Goal: Task Accomplishment & Management: Manage account settings

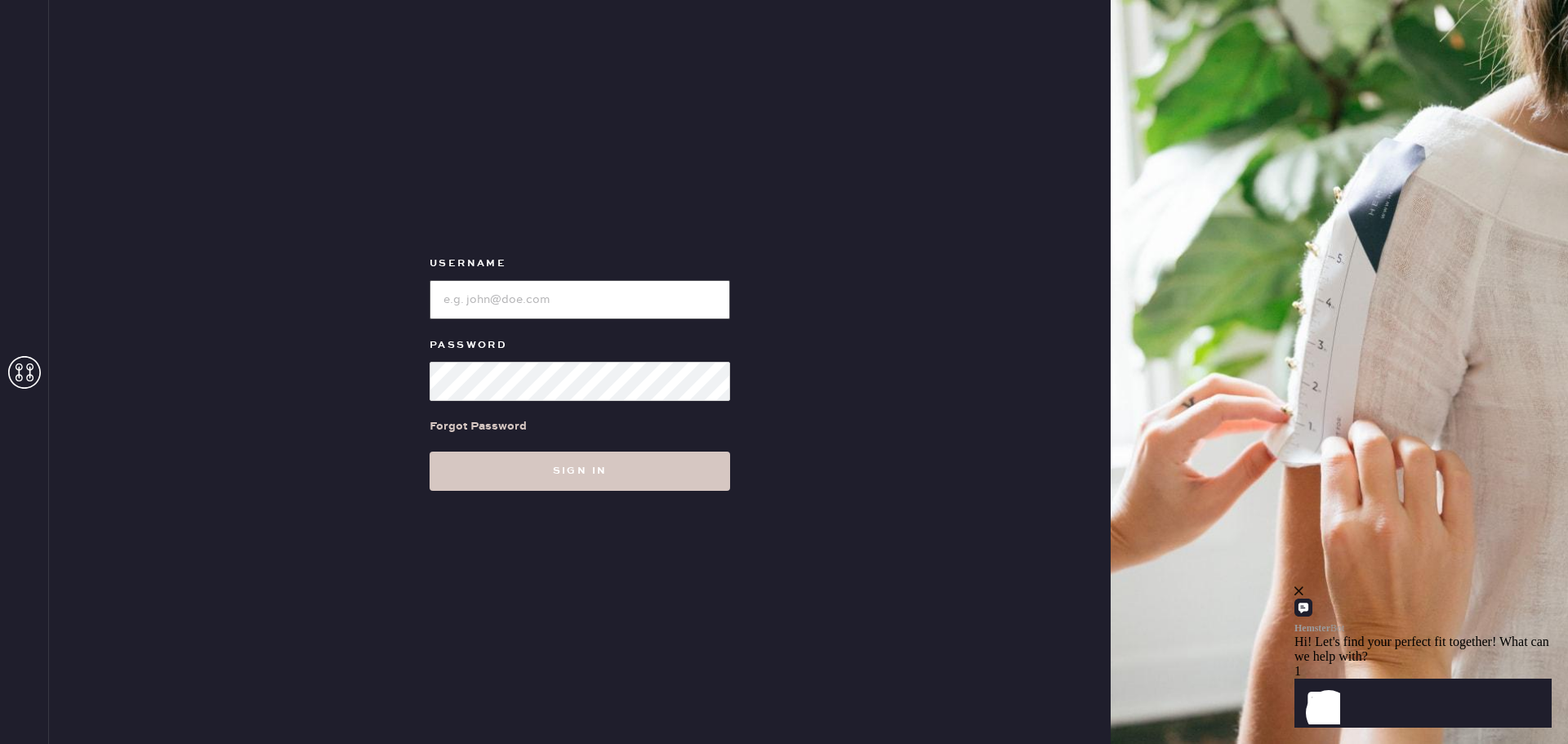
click at [481, 285] on input "loginName" at bounding box center [580, 299] width 301 height 39
click at [543, 307] on input "loginName" at bounding box center [580, 299] width 301 height 39
type input "[PERSON_NAME][EMAIL_ADDRESS][PERSON_NAME][DOMAIN_NAME]"
click at [430, 451] on button "Sign in" at bounding box center [580, 470] width 301 height 39
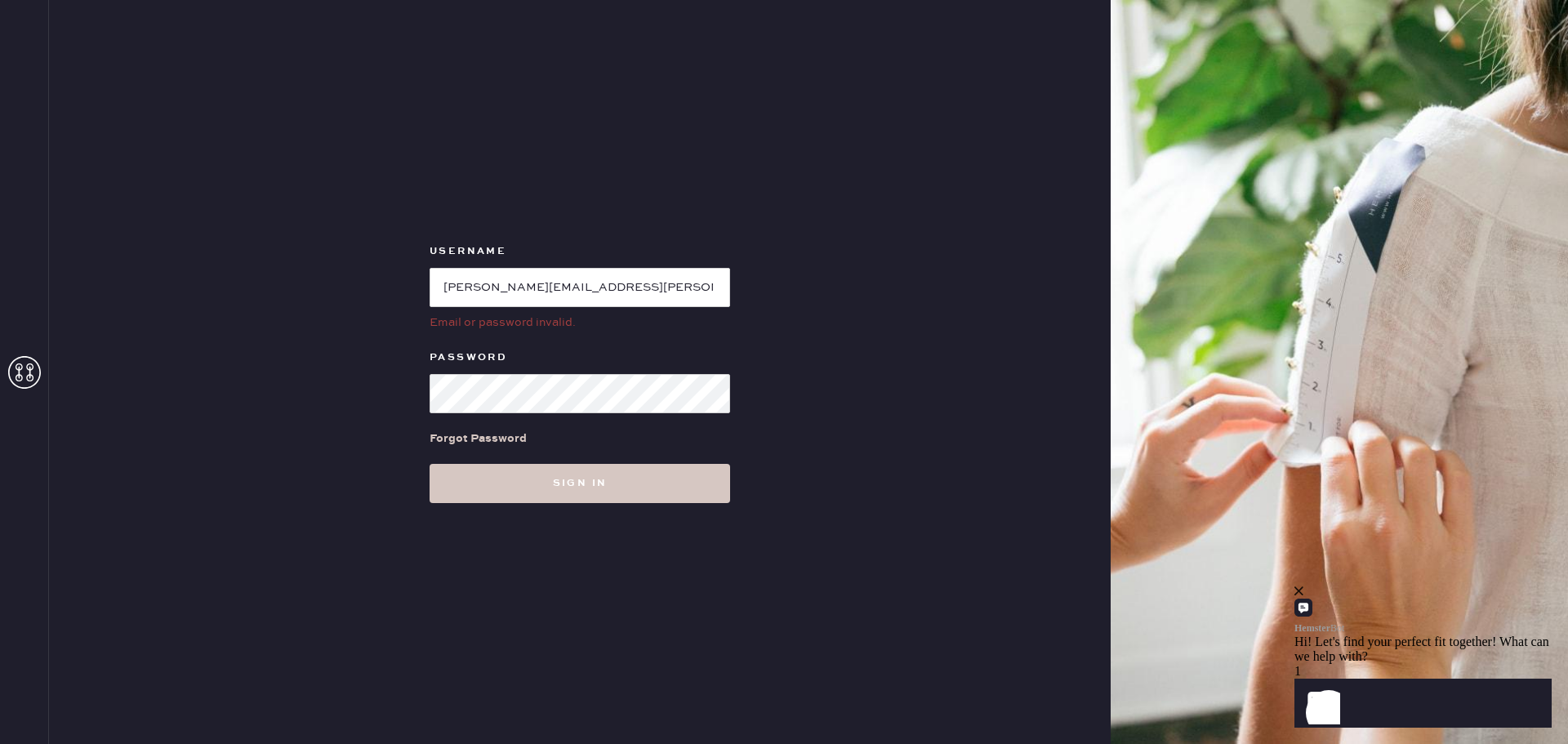
click at [487, 430] on div "Forgot Password" at bounding box center [478, 438] width 97 height 18
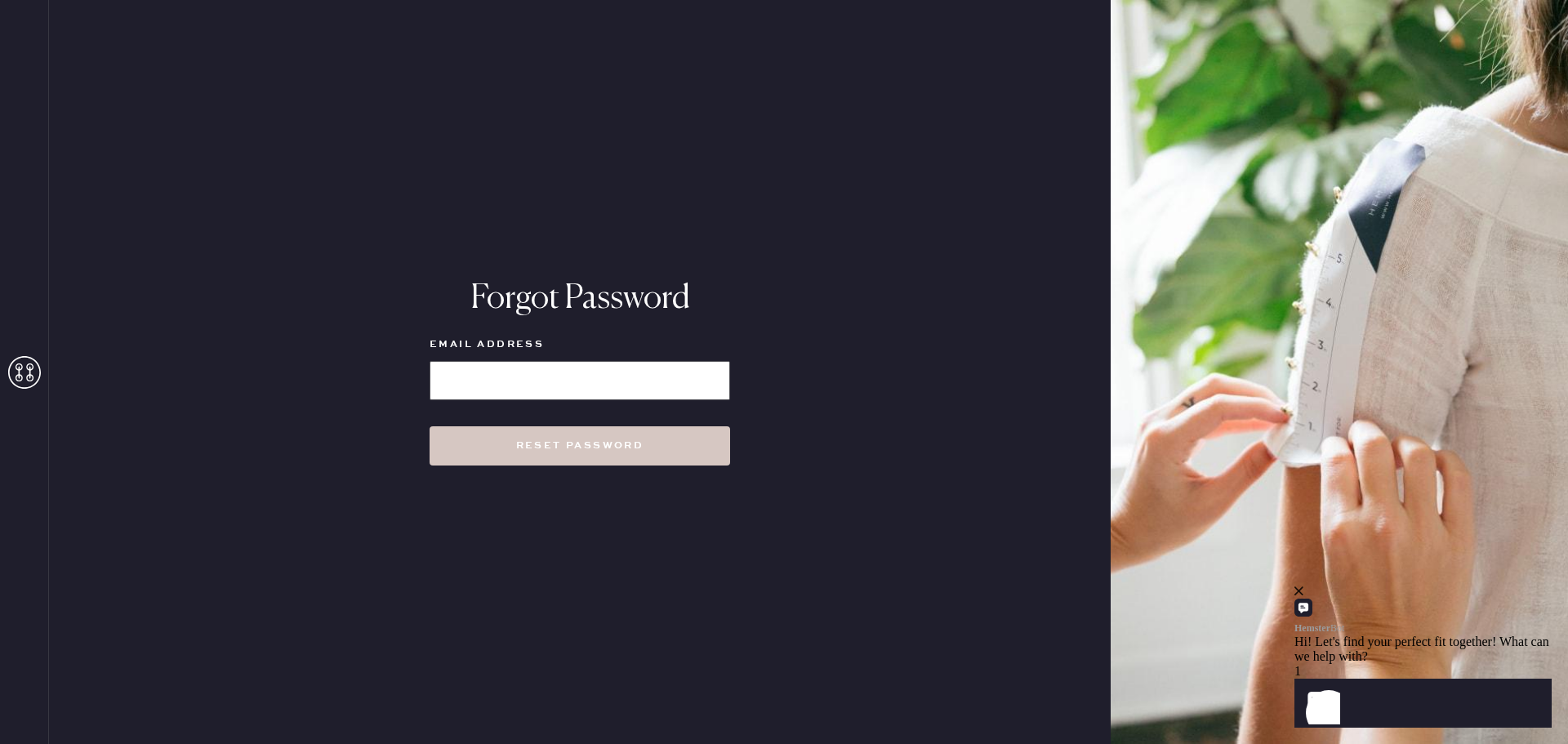
click at [506, 381] on input at bounding box center [580, 380] width 301 height 39
type input "[PERSON_NAME][EMAIL_ADDRESS][PERSON_NAME][DOMAIN_NAME]"
click at [430, 426] on button "Reset Password" at bounding box center [580, 445] width 301 height 39
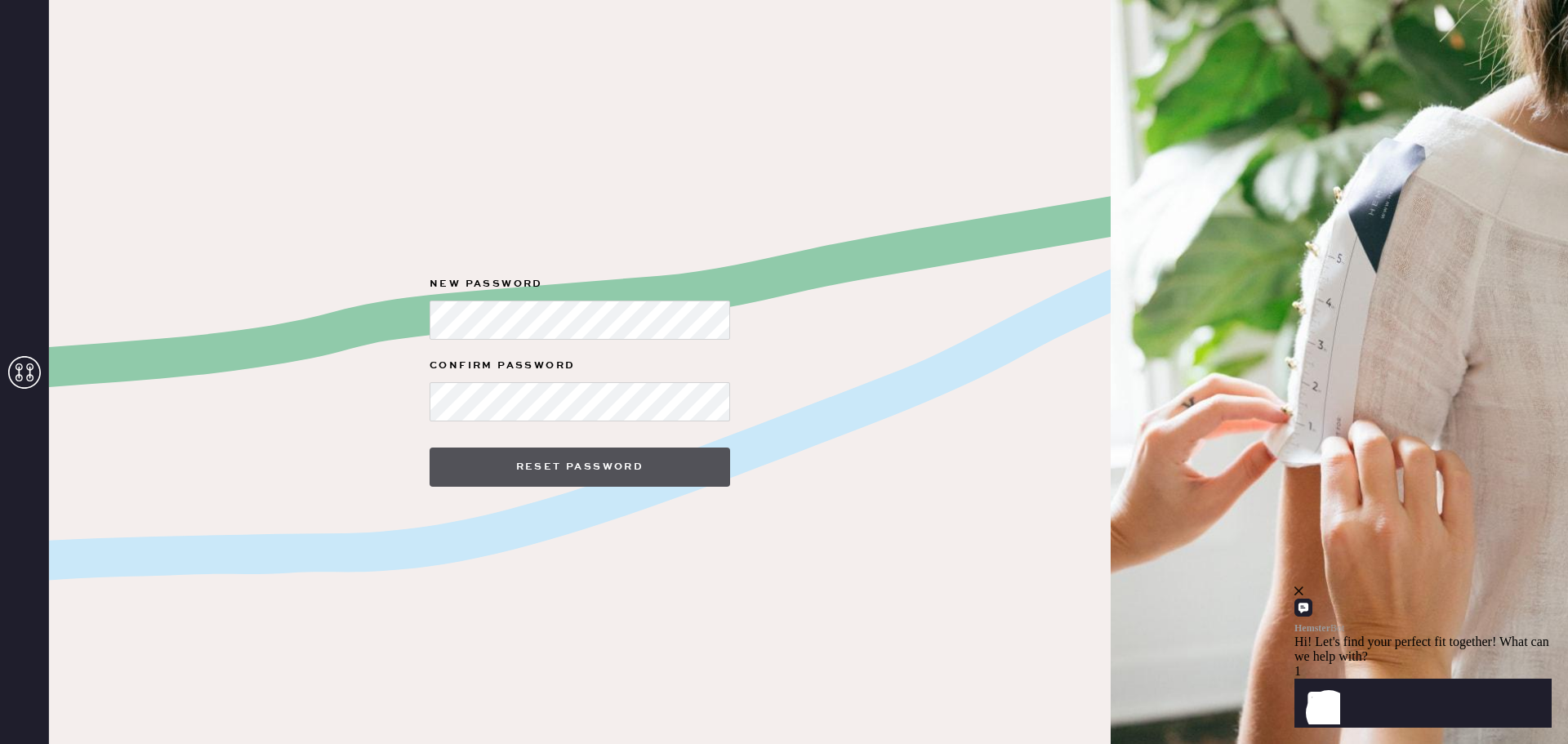
click at [515, 476] on button "Reset Password" at bounding box center [580, 467] width 301 height 39
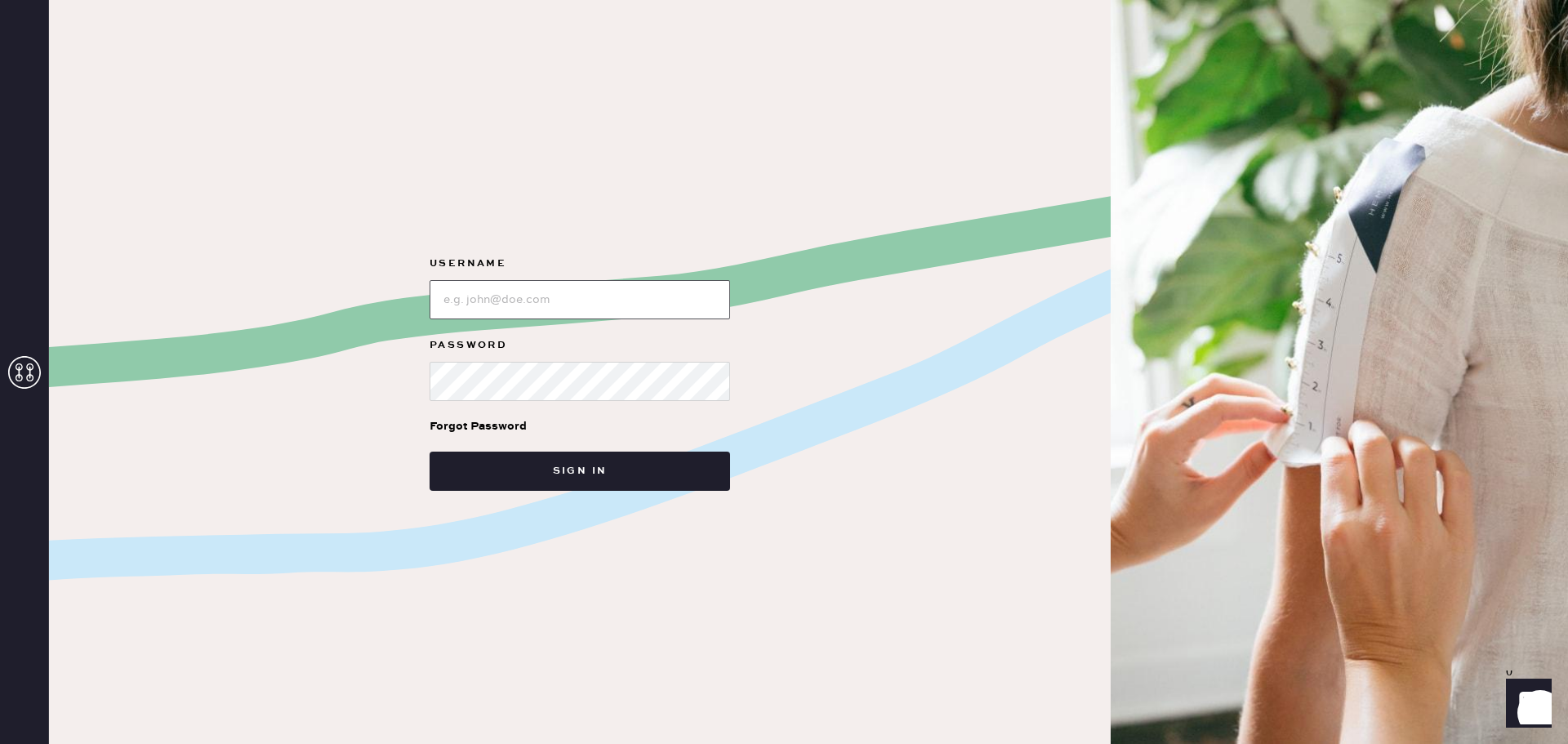
click at [536, 307] on input "loginName" at bounding box center [580, 299] width 301 height 39
type input "[PERSON_NAME][EMAIL_ADDRESS][PERSON_NAME][DOMAIN_NAME]"
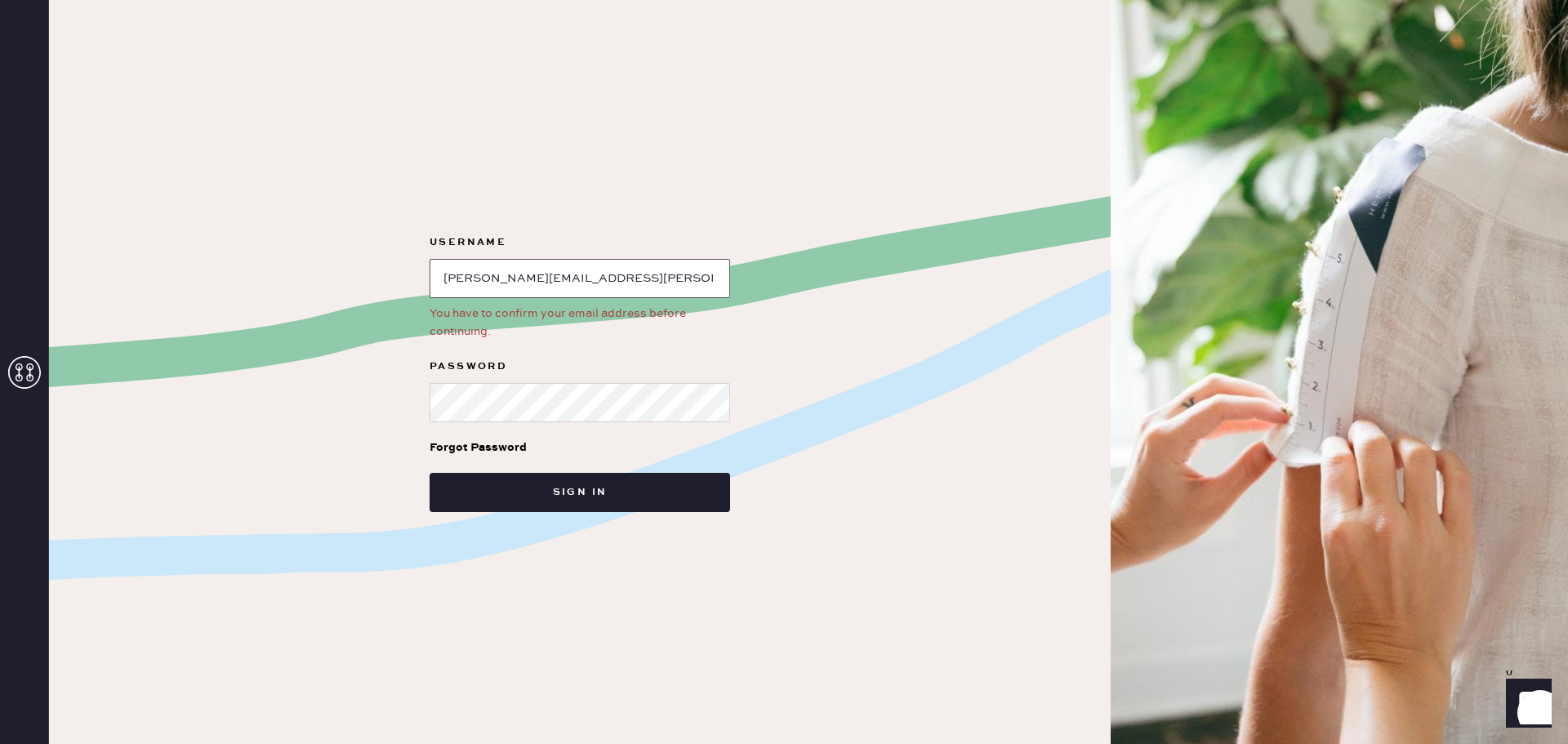
click at [520, 269] on input "loginName" at bounding box center [580, 278] width 301 height 39
click at [599, 488] on button "Sign in" at bounding box center [580, 492] width 301 height 39
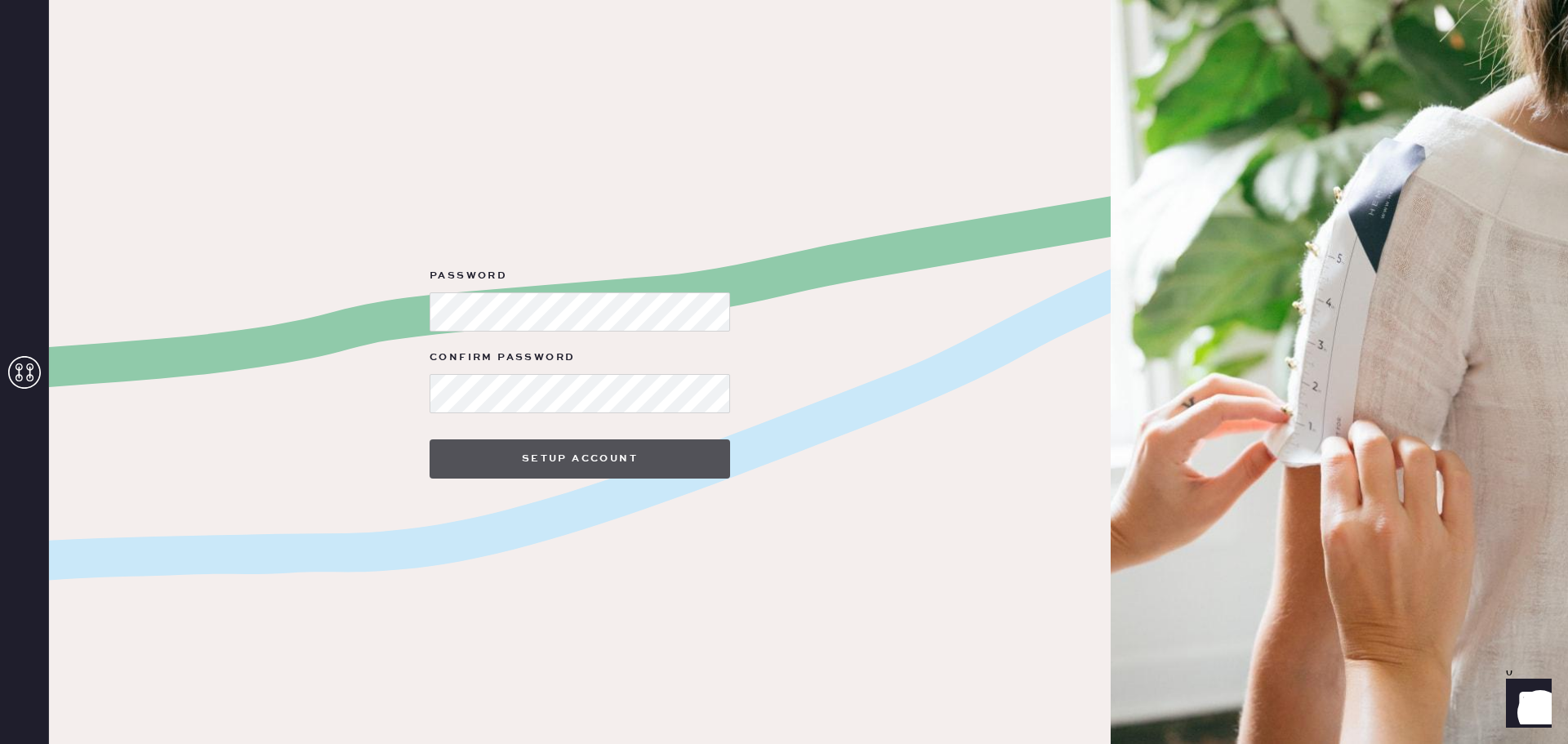
click at [586, 454] on button "Setup Account" at bounding box center [580, 458] width 301 height 39
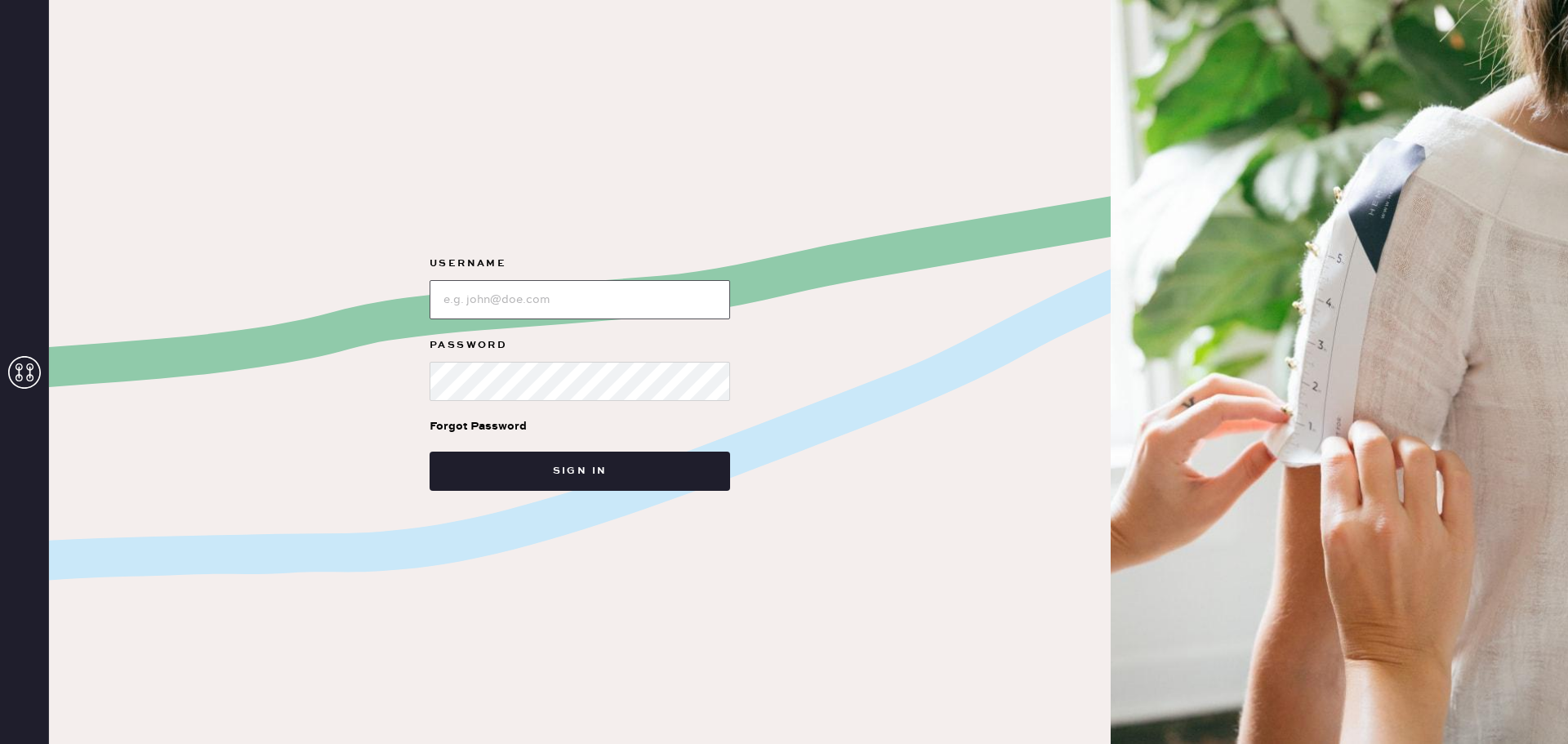
click at [525, 307] on input "loginName" at bounding box center [580, 299] width 301 height 39
type input "[PERSON_NAME][EMAIL_ADDRESS][PERSON_NAME][DOMAIN_NAME]"
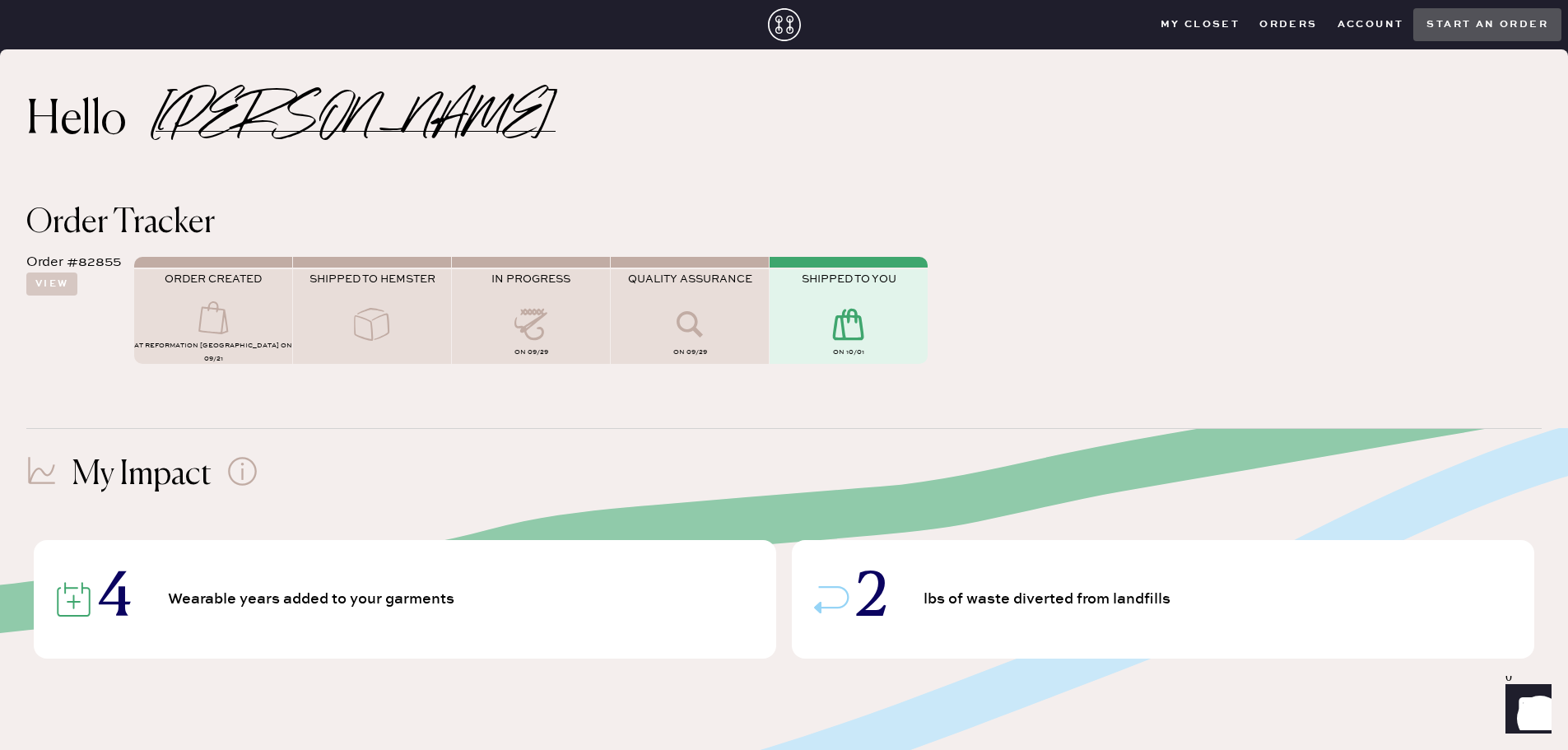
click at [599, 474] on div "My Impact" at bounding box center [784, 474] width 1516 height 39
click at [842, 320] on use at bounding box center [849, 325] width 31 height 31
click at [852, 345] on div "on 10/01" at bounding box center [849, 354] width 158 height 20
click at [65, 286] on button "View" at bounding box center [52, 284] width 51 height 23
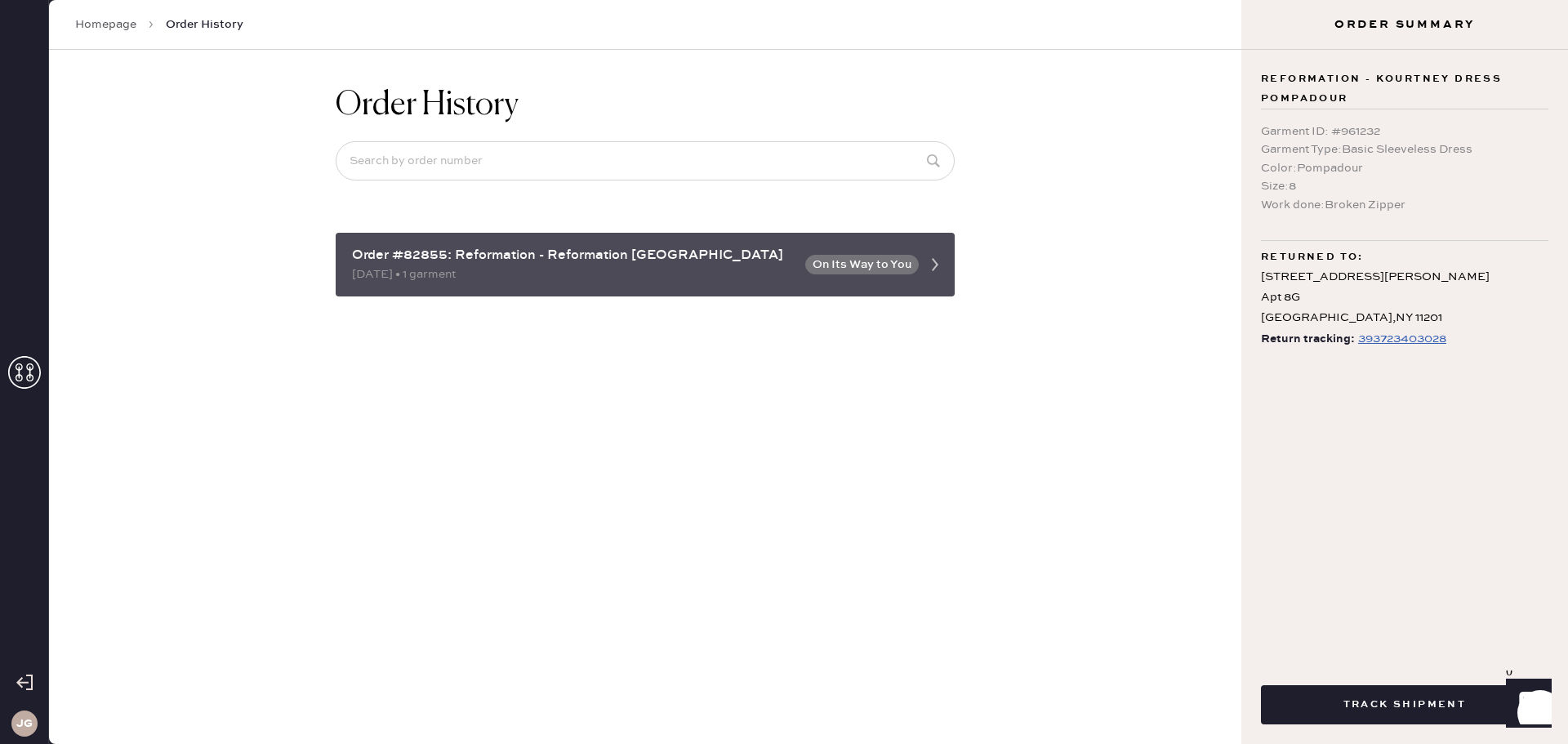
click at [562, 280] on div "[DATE] • 1 garment" at bounding box center [573, 274] width 444 height 18
click at [933, 260] on use at bounding box center [936, 264] width 7 height 13
click at [728, 285] on div "Order #82855: Reformation - Reformation [GEOGRAPHIC_DATA] [DATE] • 1 garment On…" at bounding box center [645, 265] width 619 height 64
